Goal: Information Seeking & Learning: Find specific fact

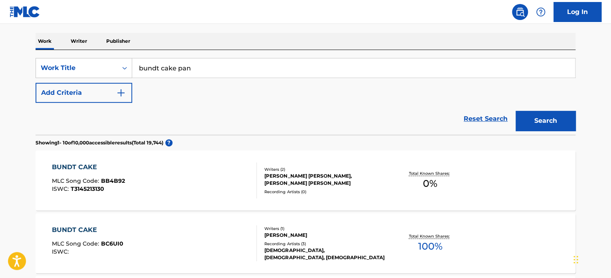
click at [196, 72] on input "bundt cake pan" at bounding box center [353, 67] width 443 height 19
click at [515, 111] on button "Search" at bounding box center [545, 121] width 60 height 20
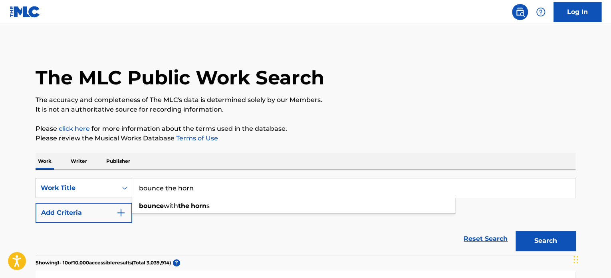
click at [208, 186] on input "bounce the horn" at bounding box center [353, 187] width 443 height 19
paste input "angel of mercy"
type input "angel of mercy"
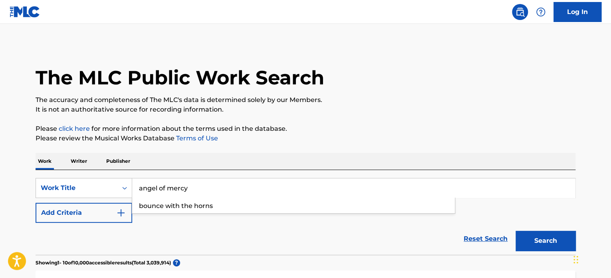
click at [110, 207] on button "Add Criteria" at bounding box center [84, 212] width 97 height 20
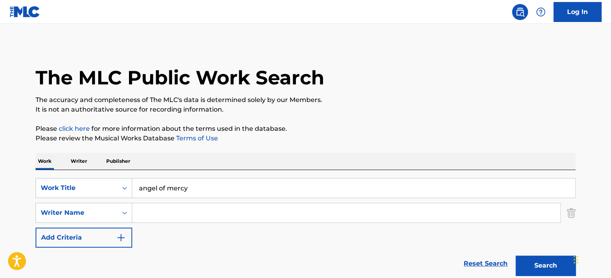
click at [211, 214] on input "Search Form" at bounding box center [346, 212] width 428 height 19
paste input "[PERSON_NAME]"
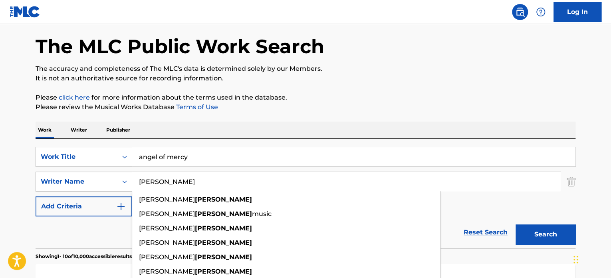
scroll to position [80, 0]
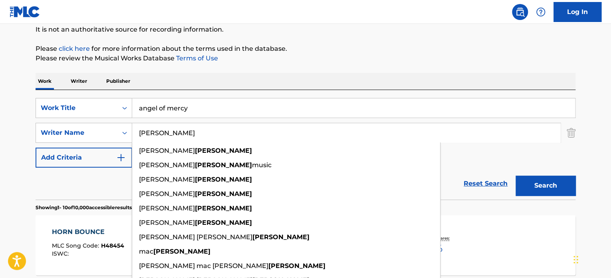
type input "[PERSON_NAME]"
click at [550, 193] on button "Search" at bounding box center [545, 185] width 60 height 20
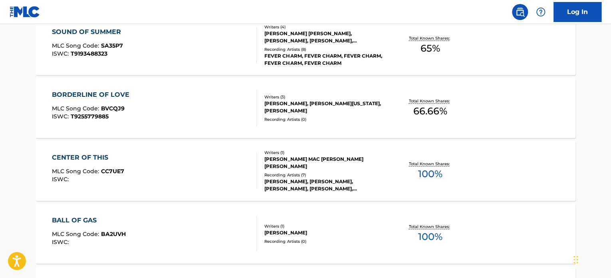
scroll to position [40, 0]
